Goal: Transaction & Acquisition: Book appointment/travel/reservation

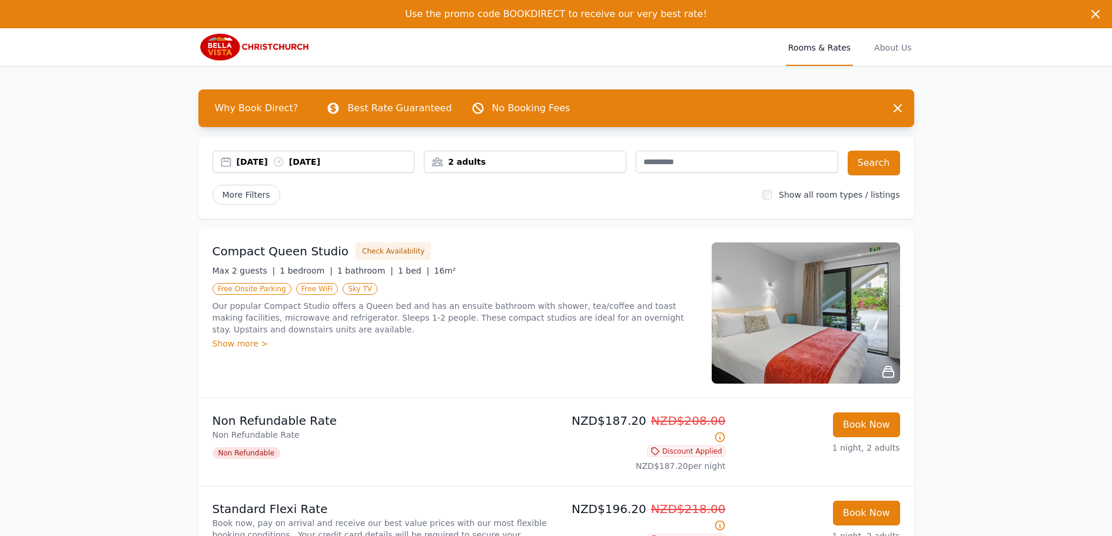
click at [524, 163] on div "2 adults" at bounding box center [525, 162] width 201 height 12
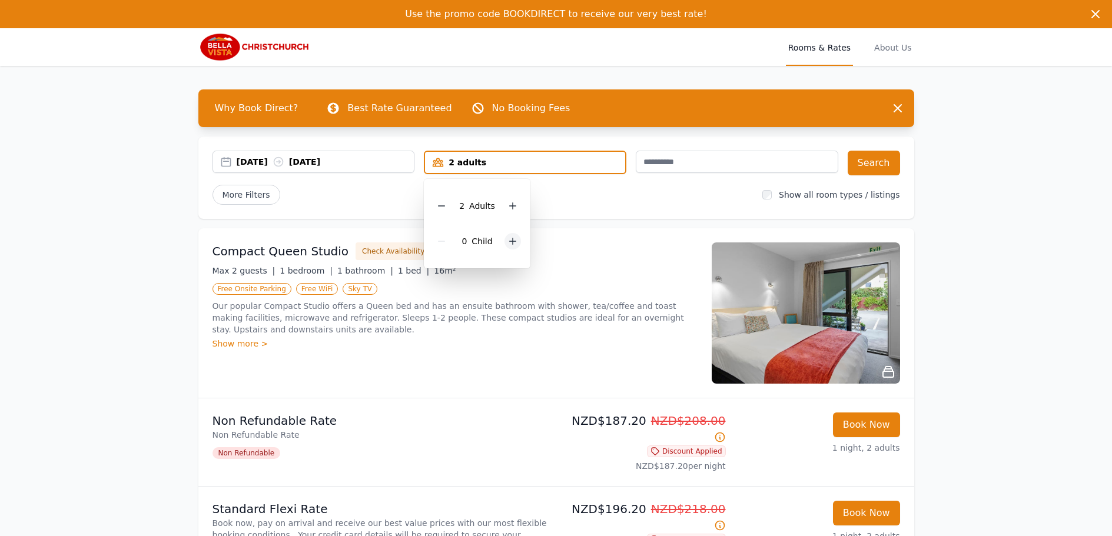
click at [508, 243] on icon at bounding box center [512, 241] width 9 height 9
click at [513, 203] on icon at bounding box center [512, 205] width 9 height 9
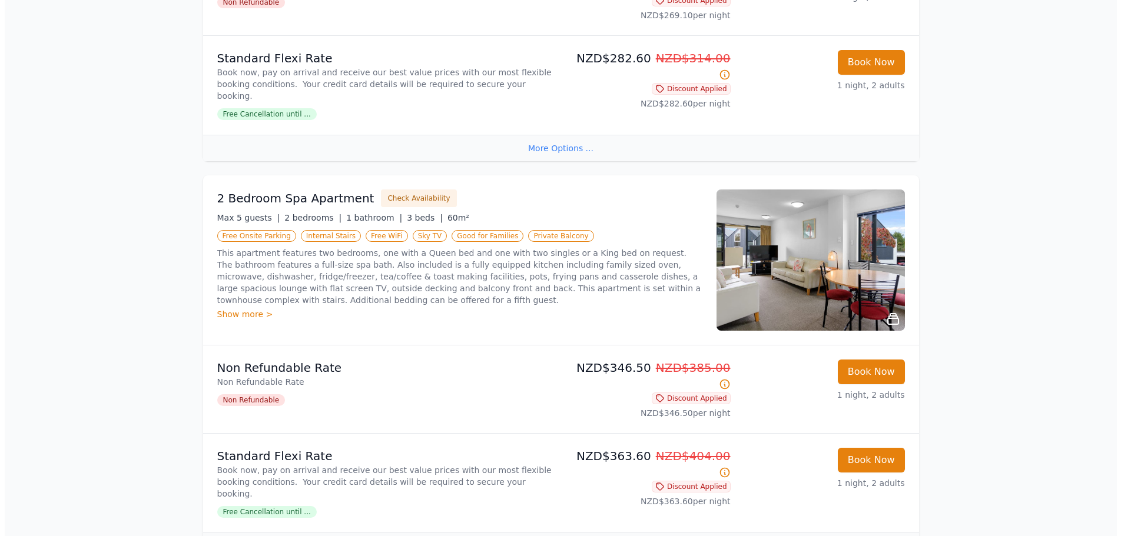
scroll to position [1531, 0]
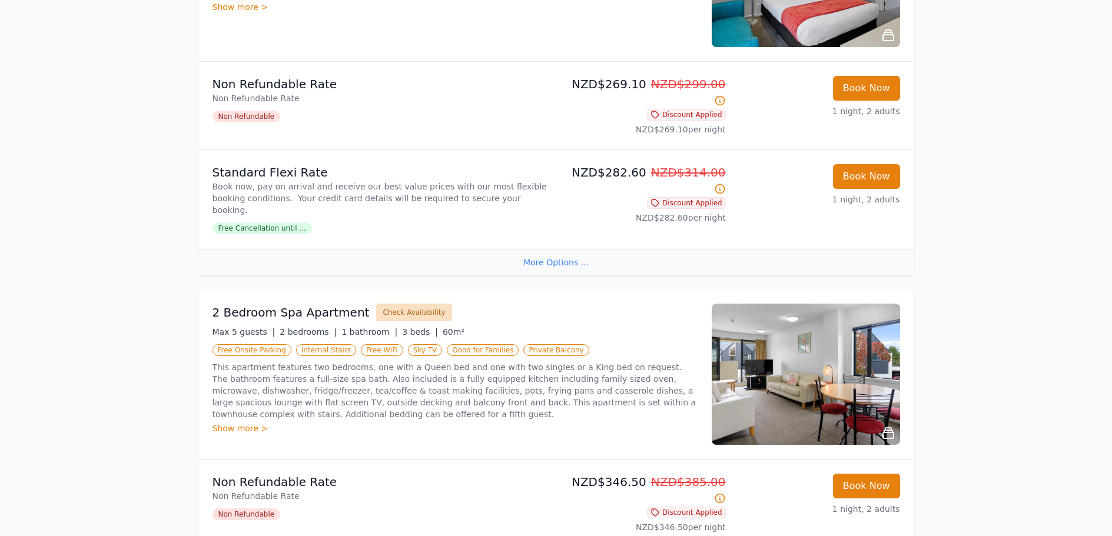
click at [409, 304] on button "Check Availability" at bounding box center [413, 313] width 75 height 18
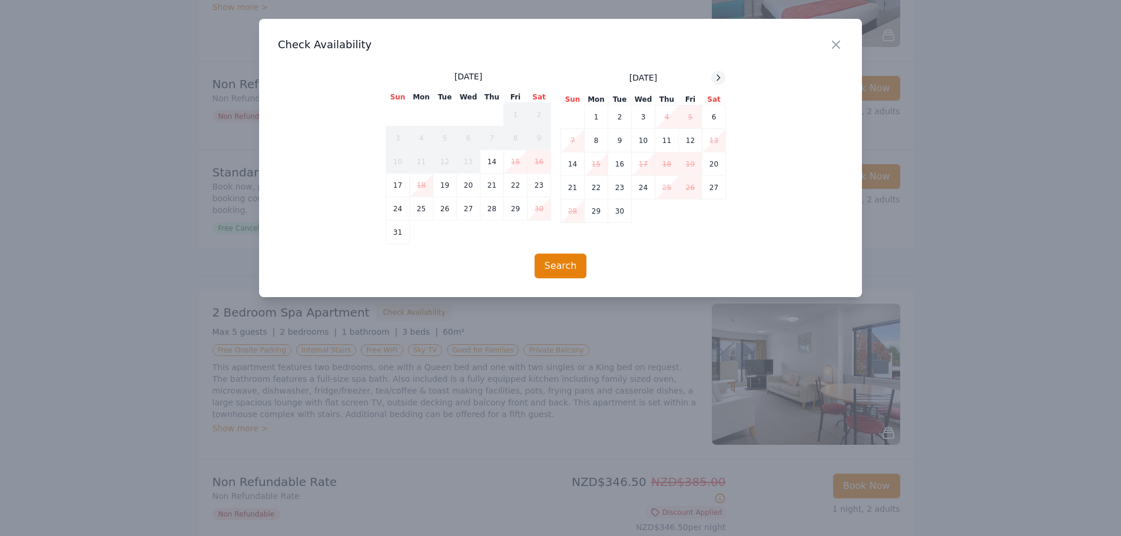
click at [718, 77] on icon at bounding box center [718, 77] width 9 height 9
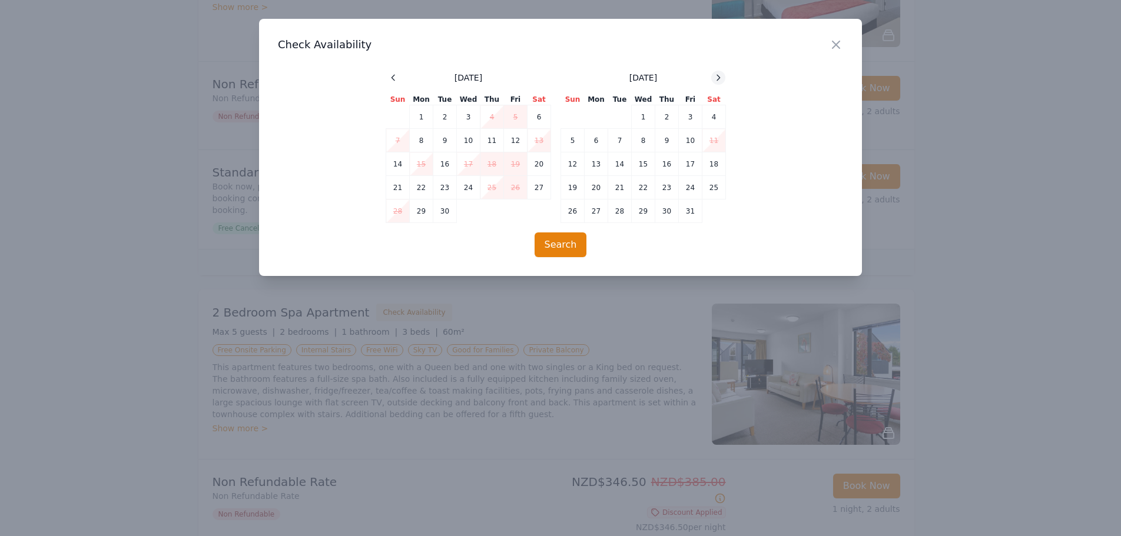
click at [718, 77] on icon at bounding box center [718, 77] width 9 height 9
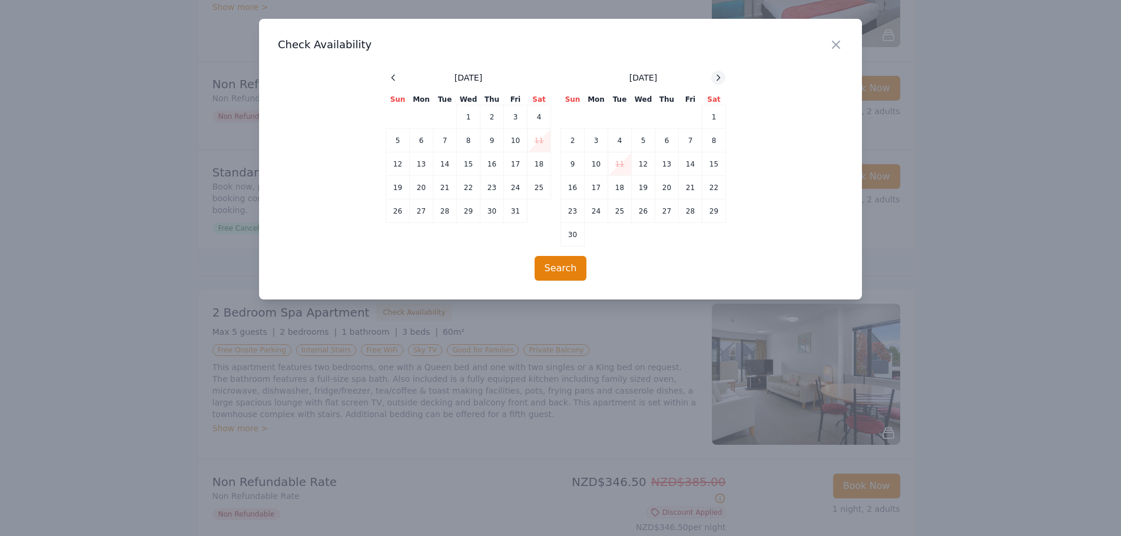
click at [718, 77] on icon at bounding box center [718, 77] width 9 height 9
click at [601, 122] on td "1" at bounding box center [597, 117] width 24 height 24
click at [622, 119] on td "2" at bounding box center [620, 117] width 24 height 24
click at [570, 260] on button "Search" at bounding box center [561, 268] width 52 height 25
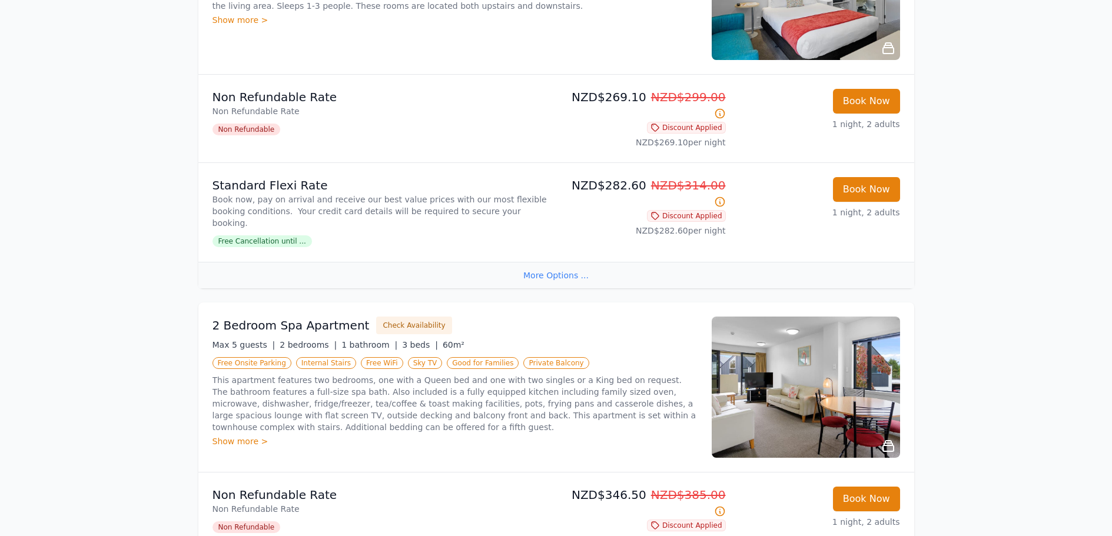
scroll to position [1649, 0]
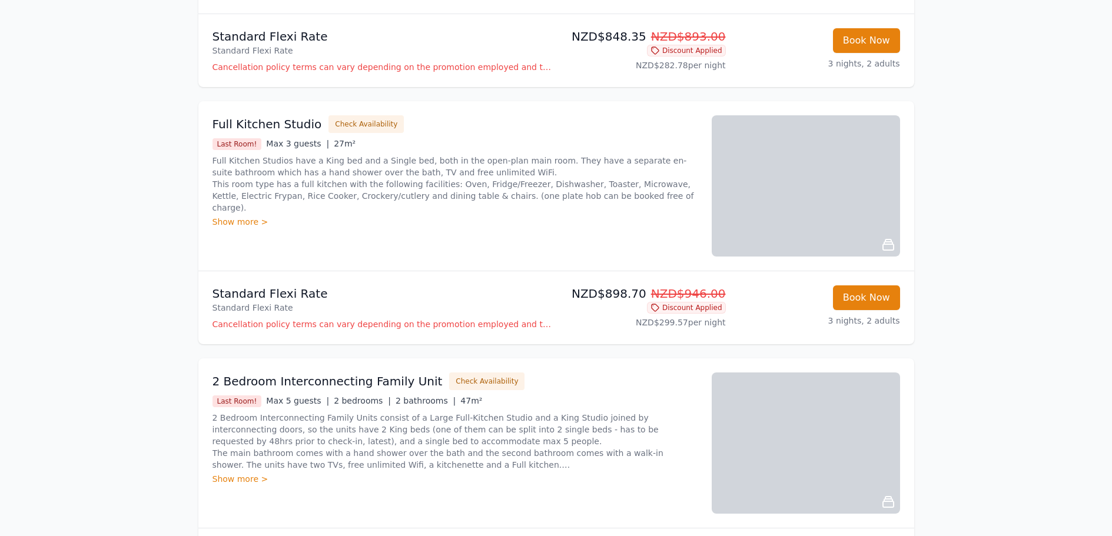
scroll to position [881, 0]
